Goal: Task Accomplishment & Management: Manage account settings

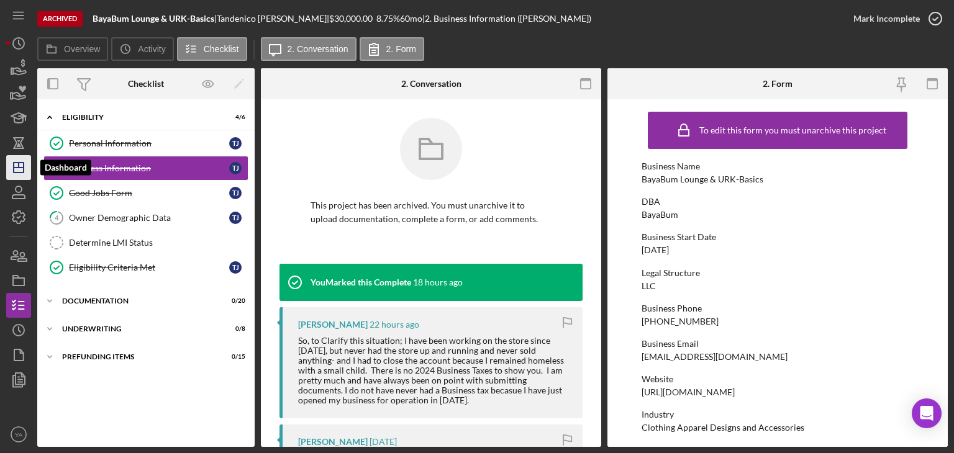
click at [17, 171] on icon "Icon/Dashboard" at bounding box center [18, 167] width 31 height 31
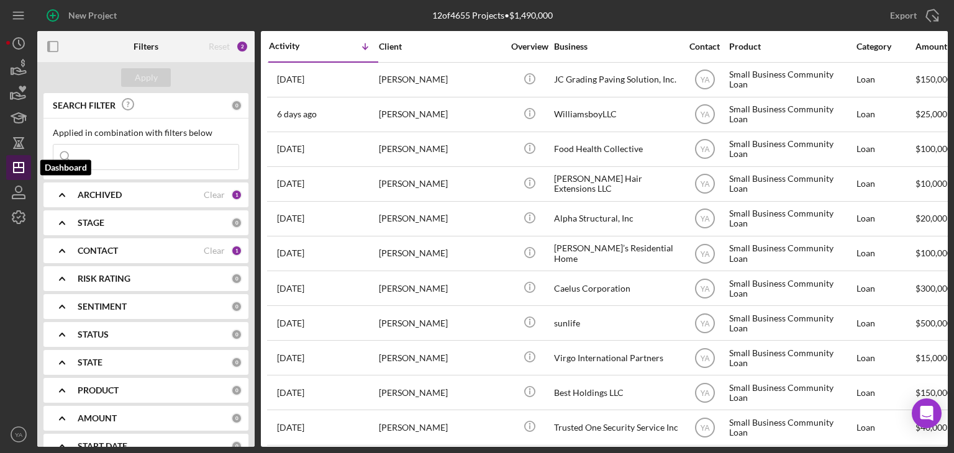
click at [22, 164] on icon "Icon/Dashboard" at bounding box center [18, 167] width 31 height 31
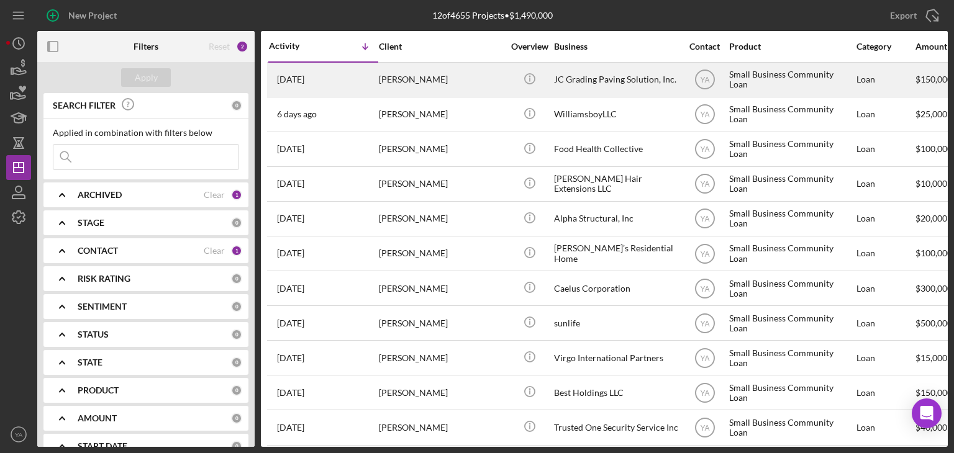
click at [589, 79] on div "JC Grading Paving Solution, Inc." at bounding box center [616, 79] width 124 height 33
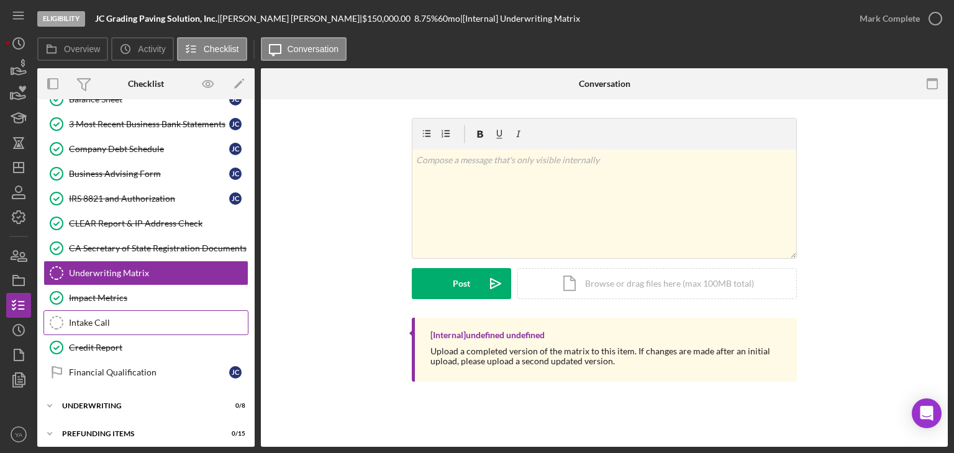
scroll to position [271, 0]
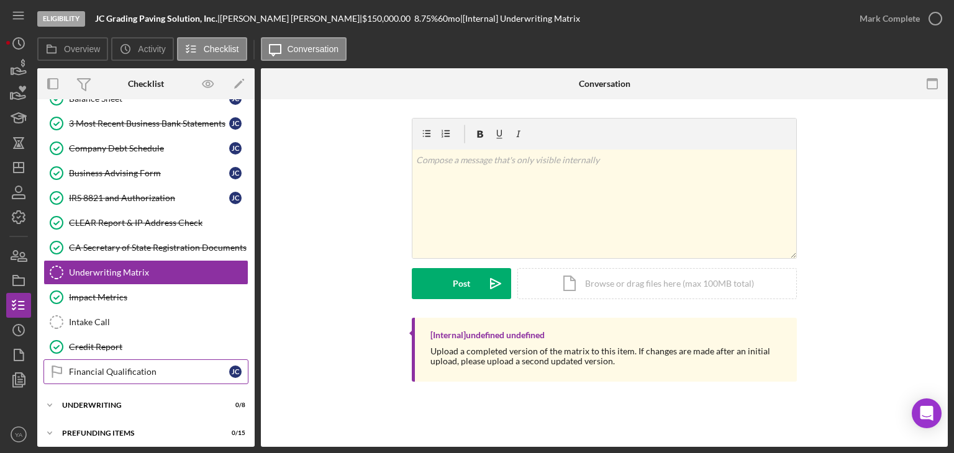
click at [117, 359] on link "Financial Qualification Financial Qualification [PERSON_NAME]" at bounding box center [145, 371] width 205 height 25
